Goal: Task Accomplishment & Management: Use online tool/utility

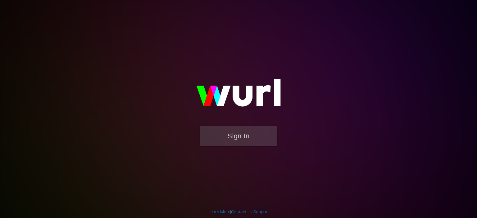
click at [252, 123] on img at bounding box center [239, 96] width 124 height 60
click at [246, 133] on button "Sign In" at bounding box center [239, 136] width 78 height 20
